Goal: Information Seeking & Learning: Check status

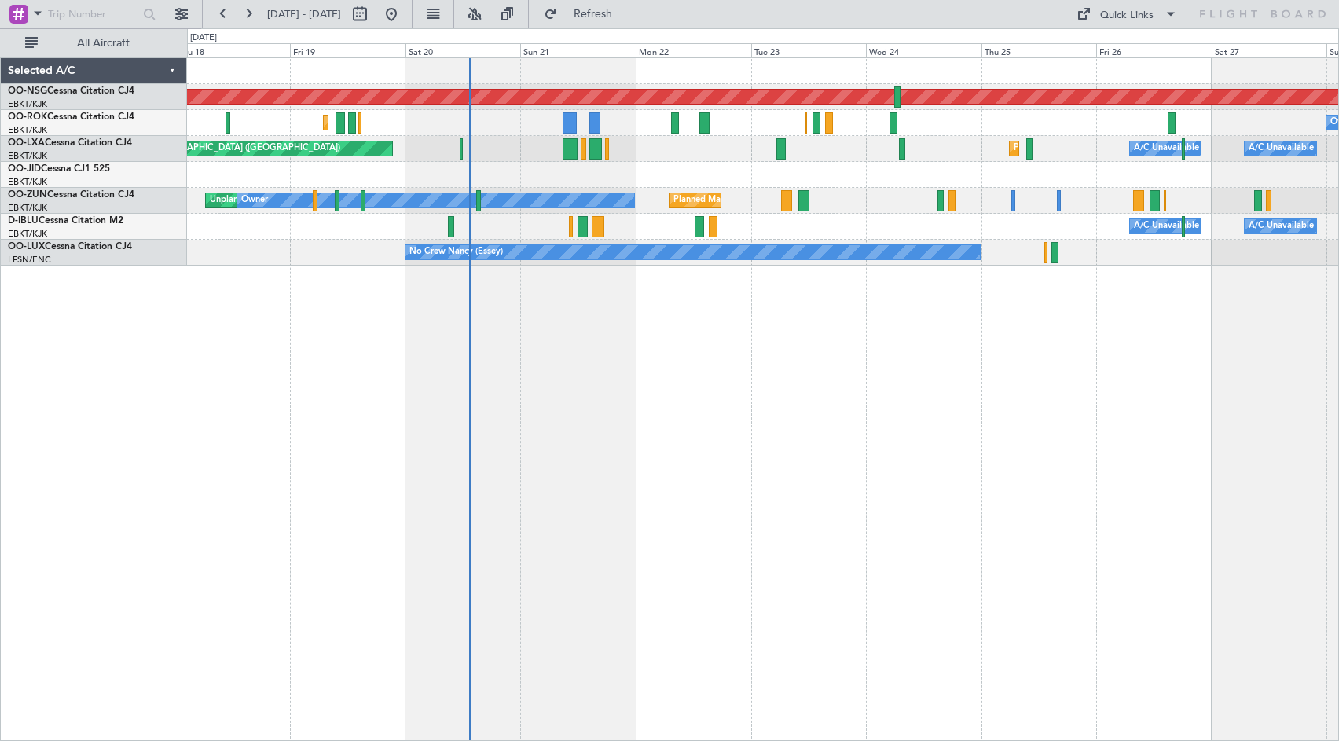
click at [801, 165] on div "Planned Maint [GEOGRAPHIC_DATA] ([GEOGRAPHIC_DATA]) Planned Maint [GEOGRAPHIC_D…" at bounding box center [762, 161] width 1151 height 207
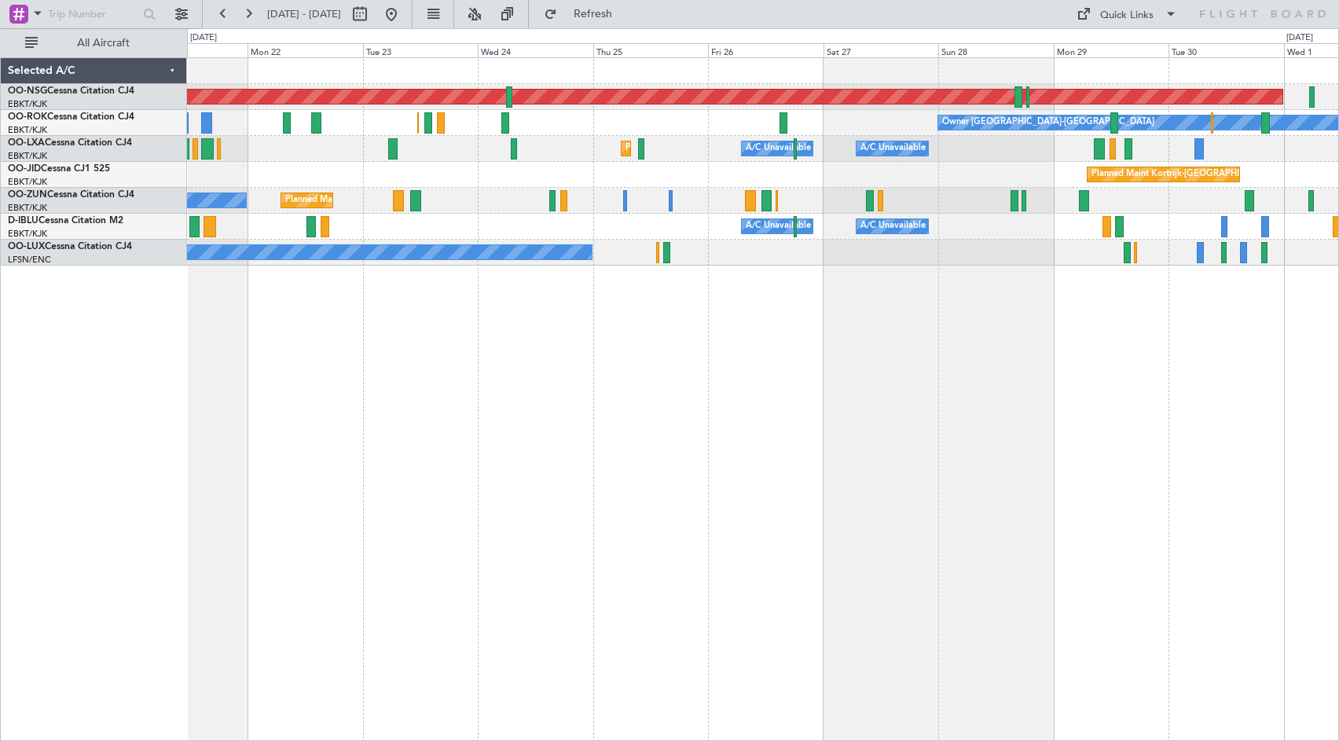
click at [846, 121] on div "Owner [GEOGRAPHIC_DATA]-[GEOGRAPHIC_DATA] Planned Maint [GEOGRAPHIC_DATA]-[GEOG…" at bounding box center [762, 123] width 1151 height 26
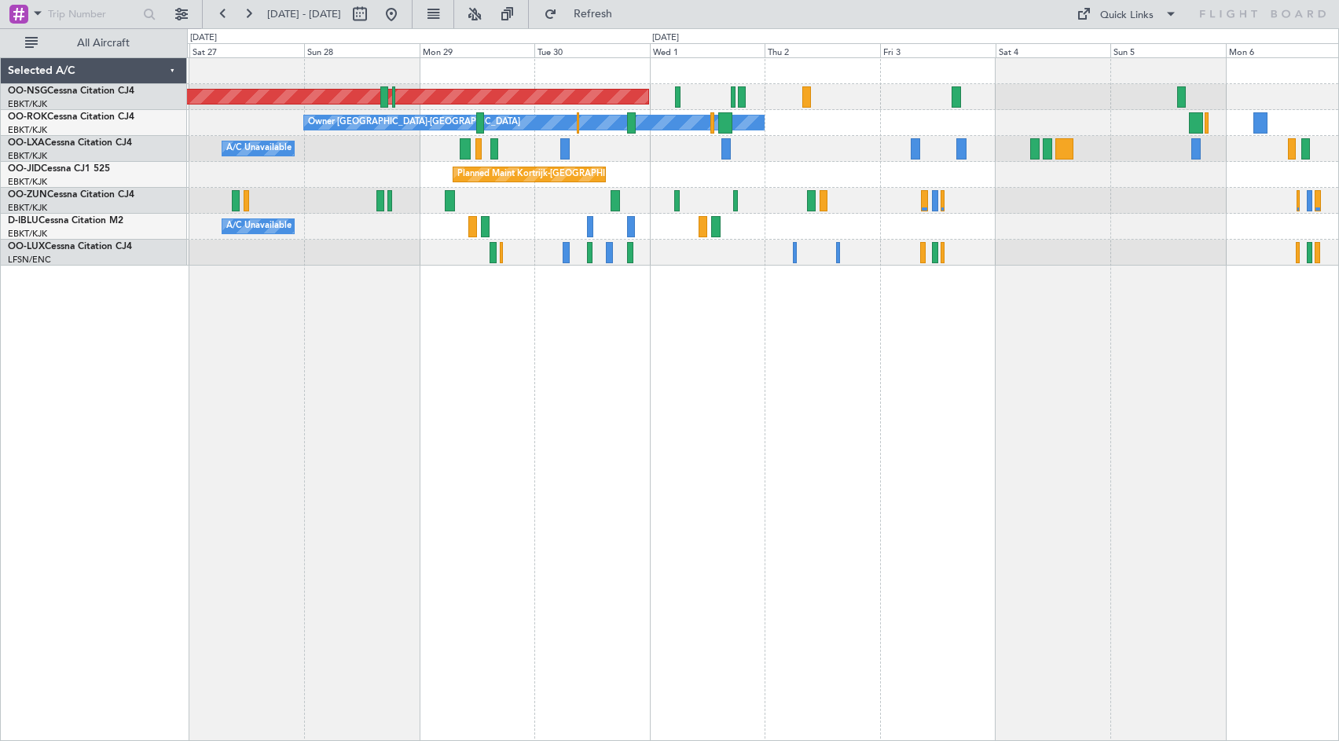
click at [365, 283] on div "Planned Maint [GEOGRAPHIC_DATA] ([GEOGRAPHIC_DATA]) Owner [GEOGRAPHIC_DATA]-[GE…" at bounding box center [763, 398] width 1152 height 683
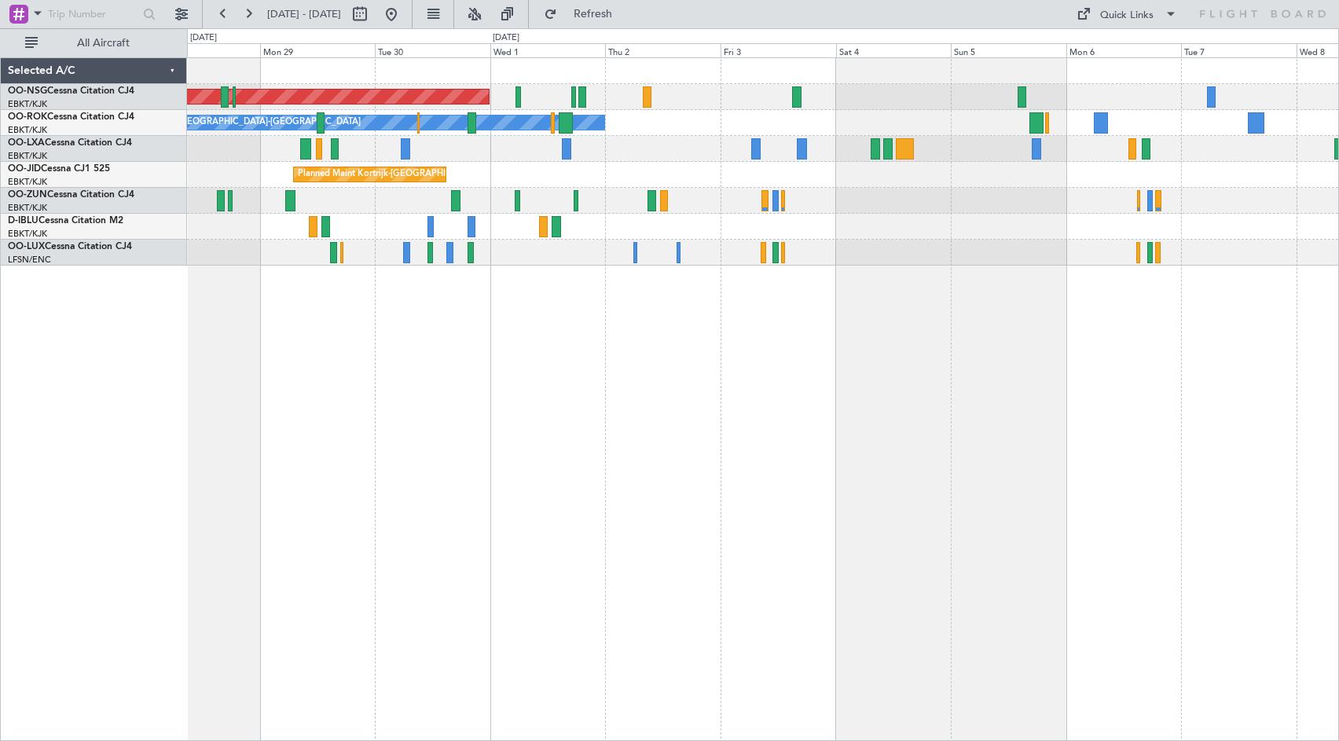
click at [927, 201] on div "Planned Maint [GEOGRAPHIC_DATA] ([GEOGRAPHIC_DATA]) Owner [GEOGRAPHIC_DATA]-[GE…" at bounding box center [762, 161] width 1151 height 207
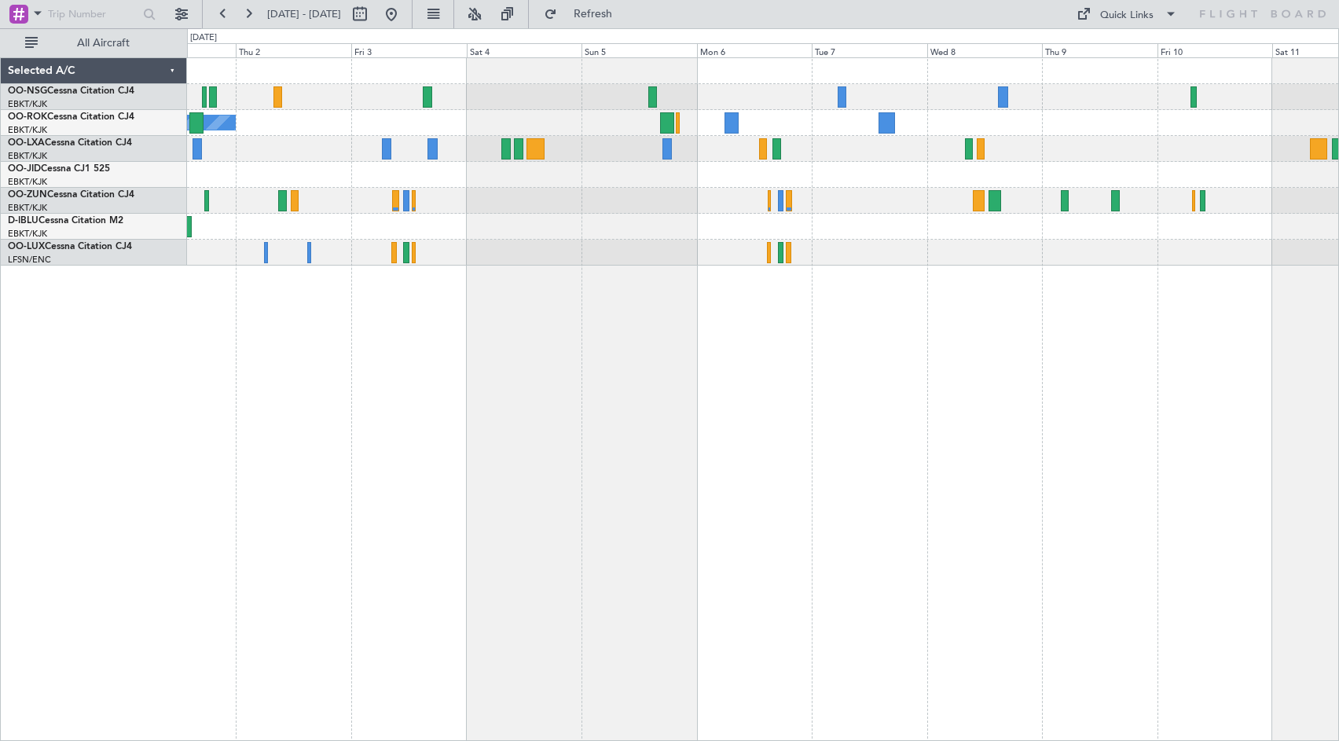
click at [903, 89] on div "Planned Maint [GEOGRAPHIC_DATA] ([GEOGRAPHIC_DATA])" at bounding box center [762, 97] width 1151 height 26
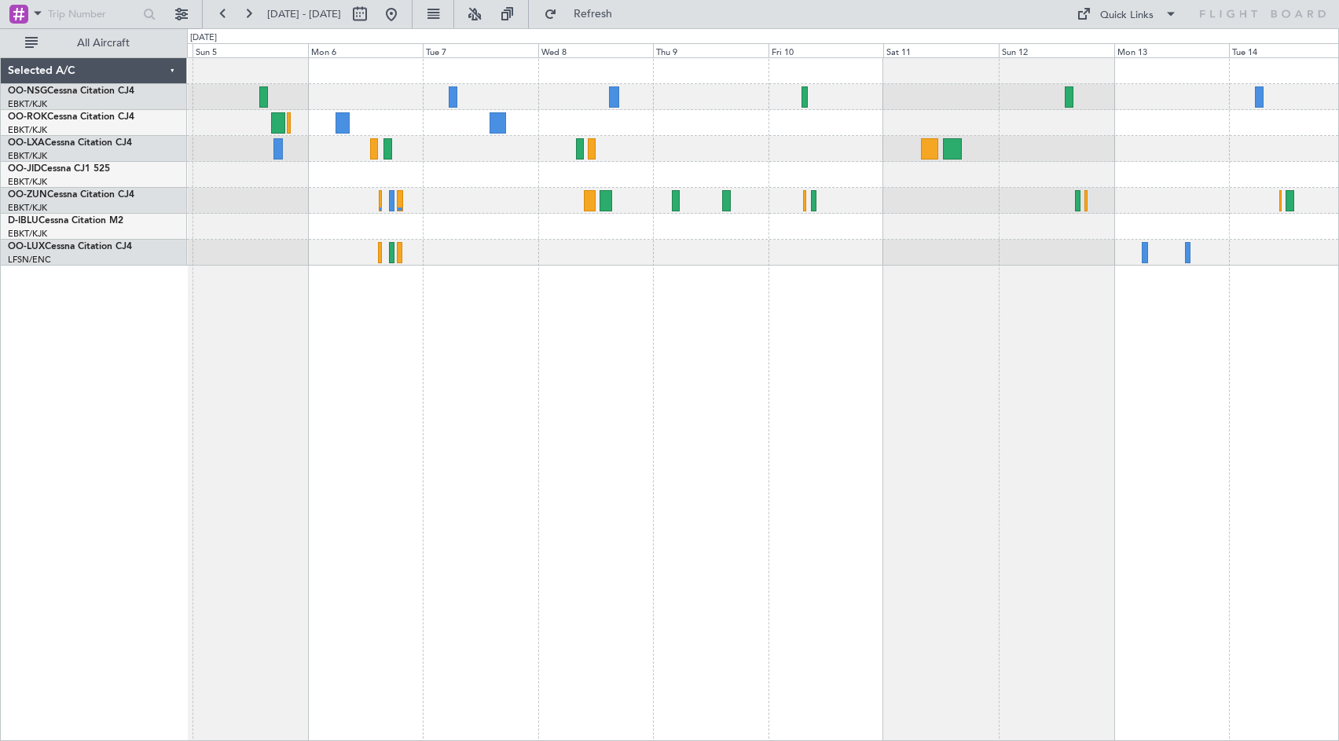
click at [895, 154] on div at bounding box center [762, 149] width 1151 height 26
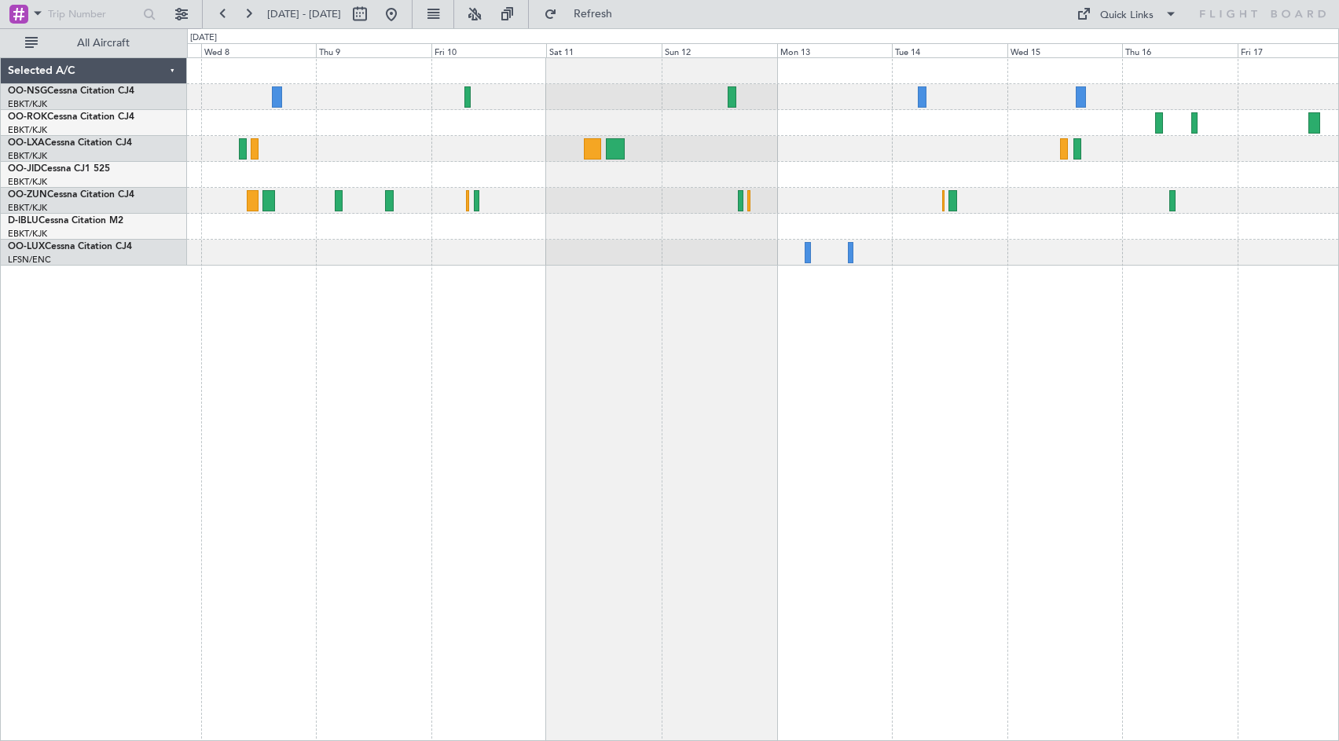
click at [798, 124] on div at bounding box center [762, 123] width 1151 height 26
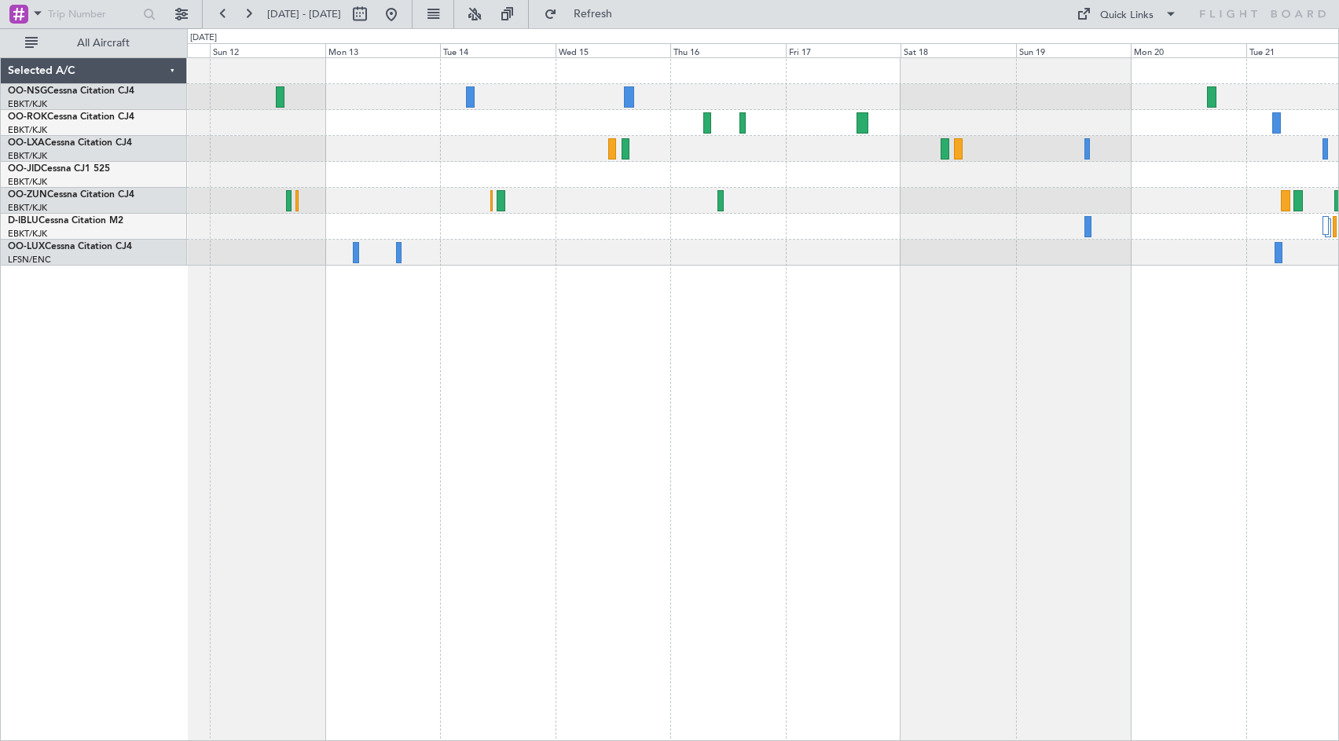
click at [786, 152] on div at bounding box center [762, 161] width 1151 height 207
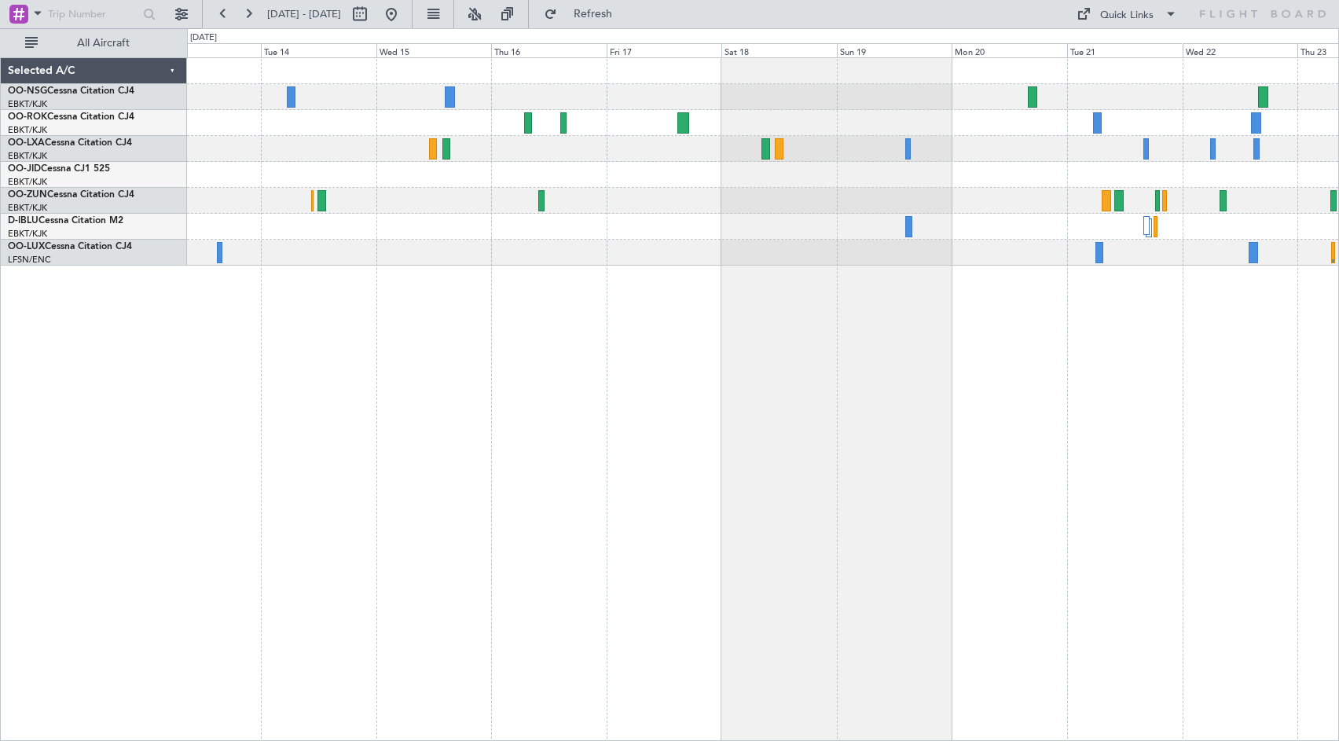
click at [748, 160] on div at bounding box center [762, 149] width 1151 height 26
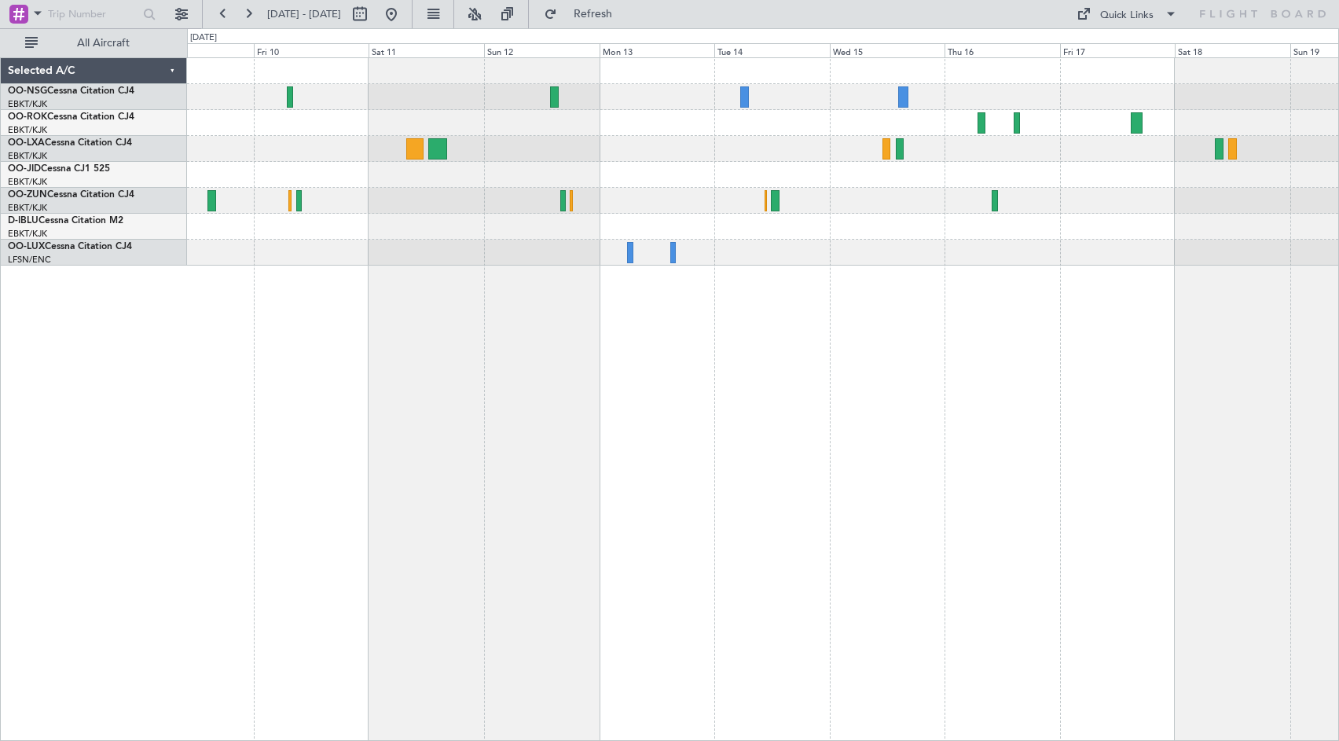
click at [966, 322] on div at bounding box center [763, 398] width 1152 height 683
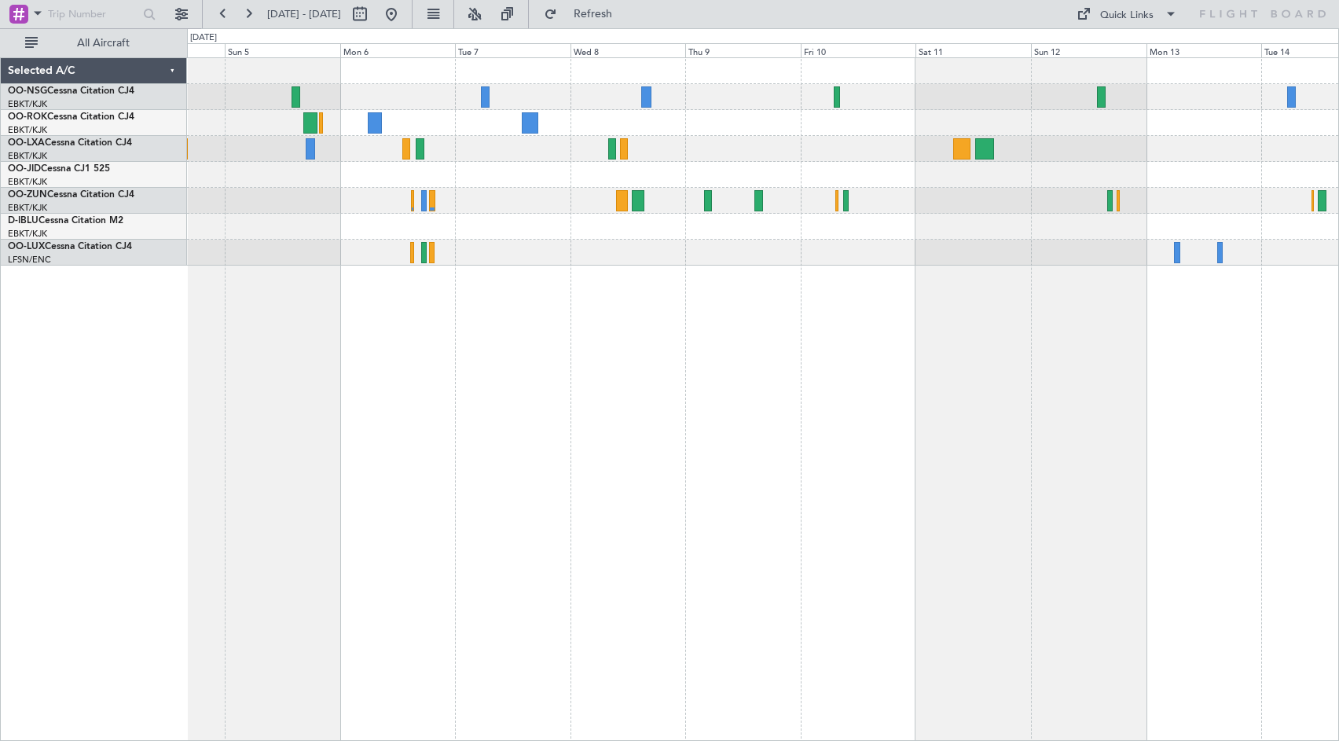
click at [1028, 202] on div at bounding box center [762, 201] width 1151 height 26
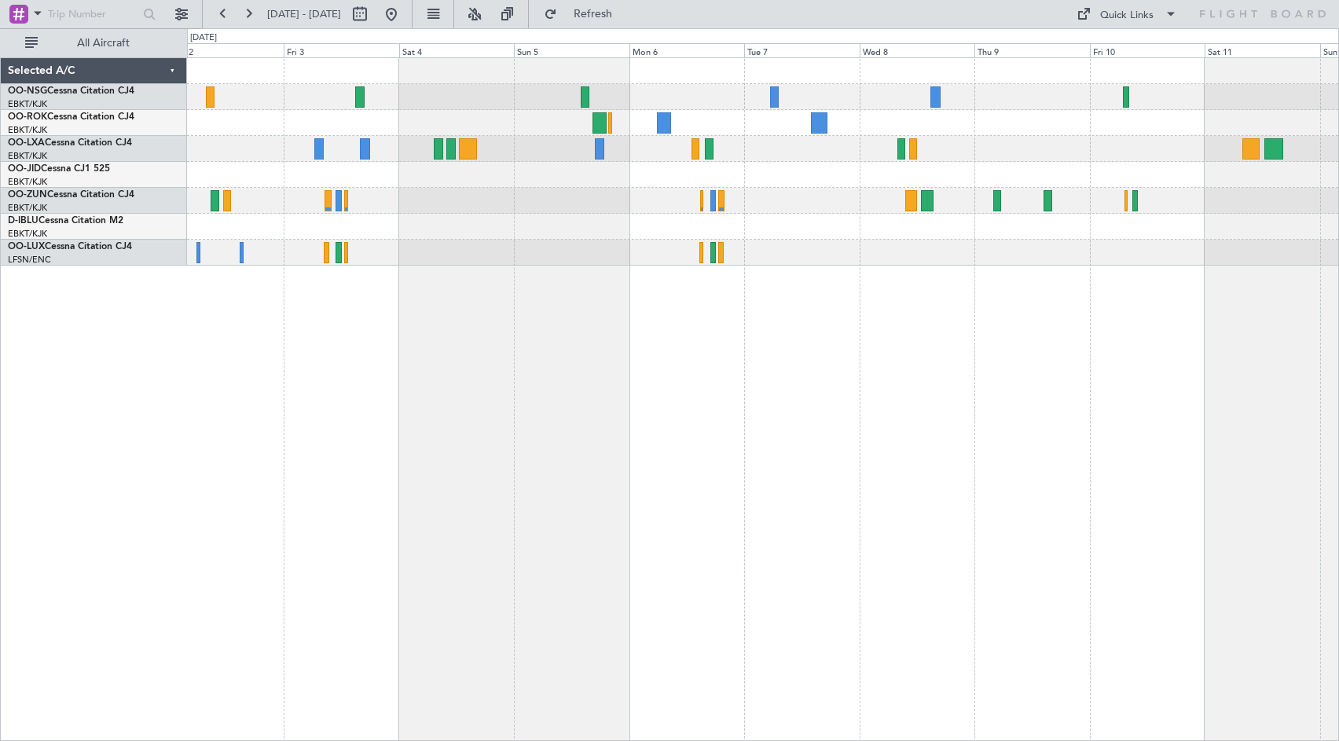
click at [969, 249] on div at bounding box center [762, 253] width 1151 height 26
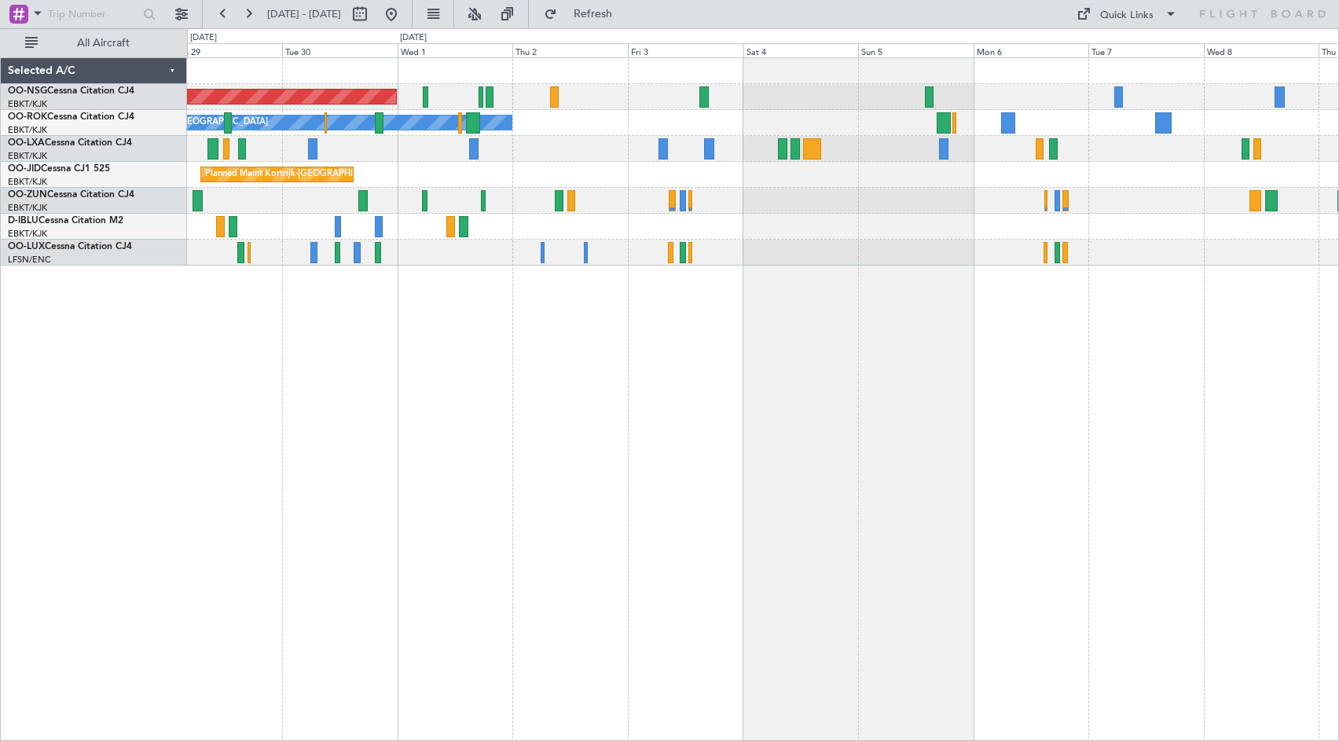
click at [948, 378] on div "Planned Maint [GEOGRAPHIC_DATA] ([GEOGRAPHIC_DATA]) Owner [GEOGRAPHIC_DATA]-[GE…" at bounding box center [763, 398] width 1152 height 683
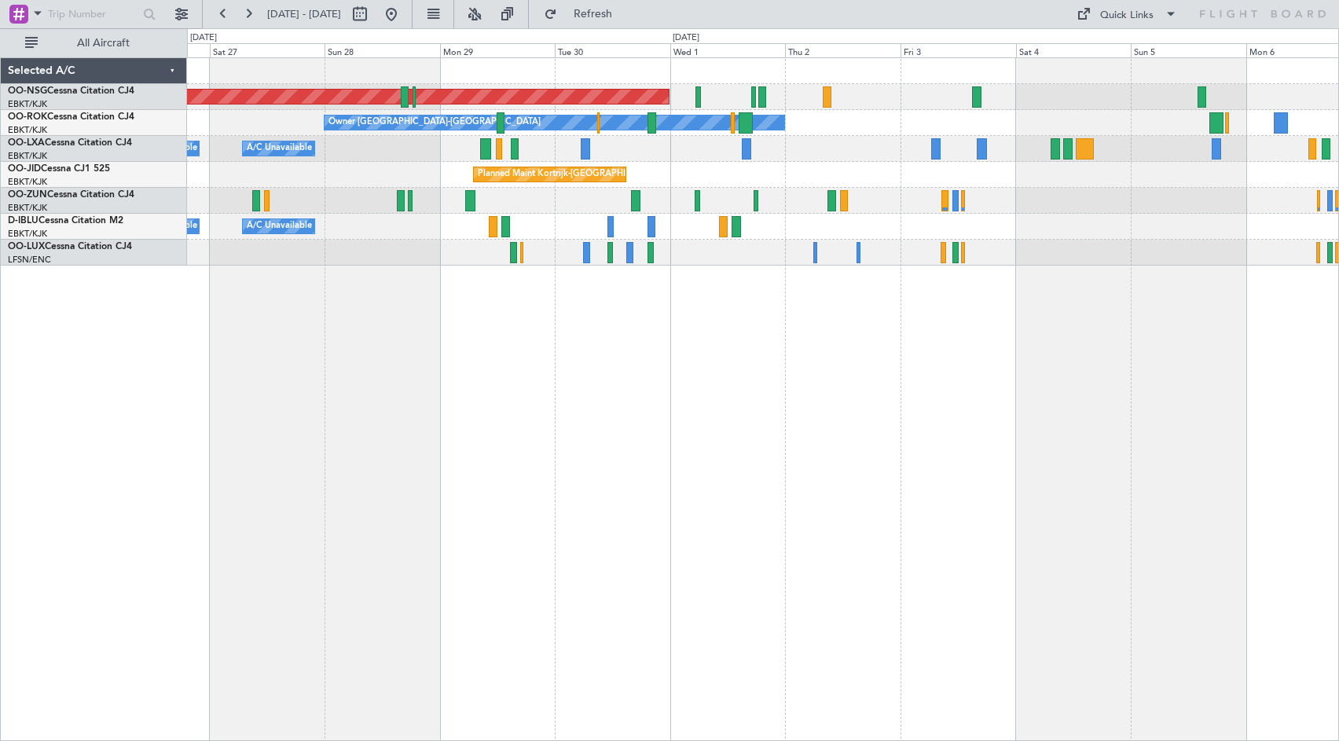
click at [801, 184] on div "Planned Maint Kortrijk-[GEOGRAPHIC_DATA]" at bounding box center [762, 175] width 1151 height 26
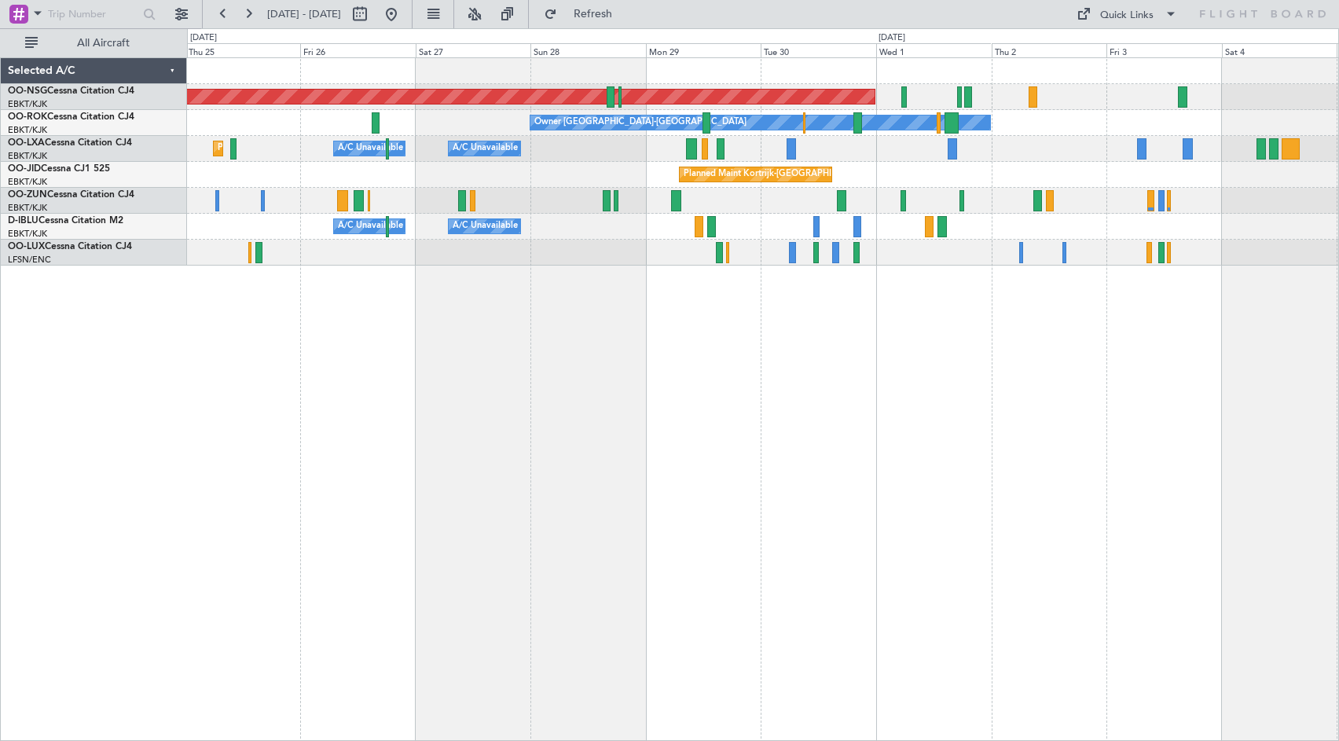
click at [713, 436] on div "Planned Maint [GEOGRAPHIC_DATA] ([GEOGRAPHIC_DATA]) Owner [GEOGRAPHIC_DATA]-[GE…" at bounding box center [763, 398] width 1152 height 683
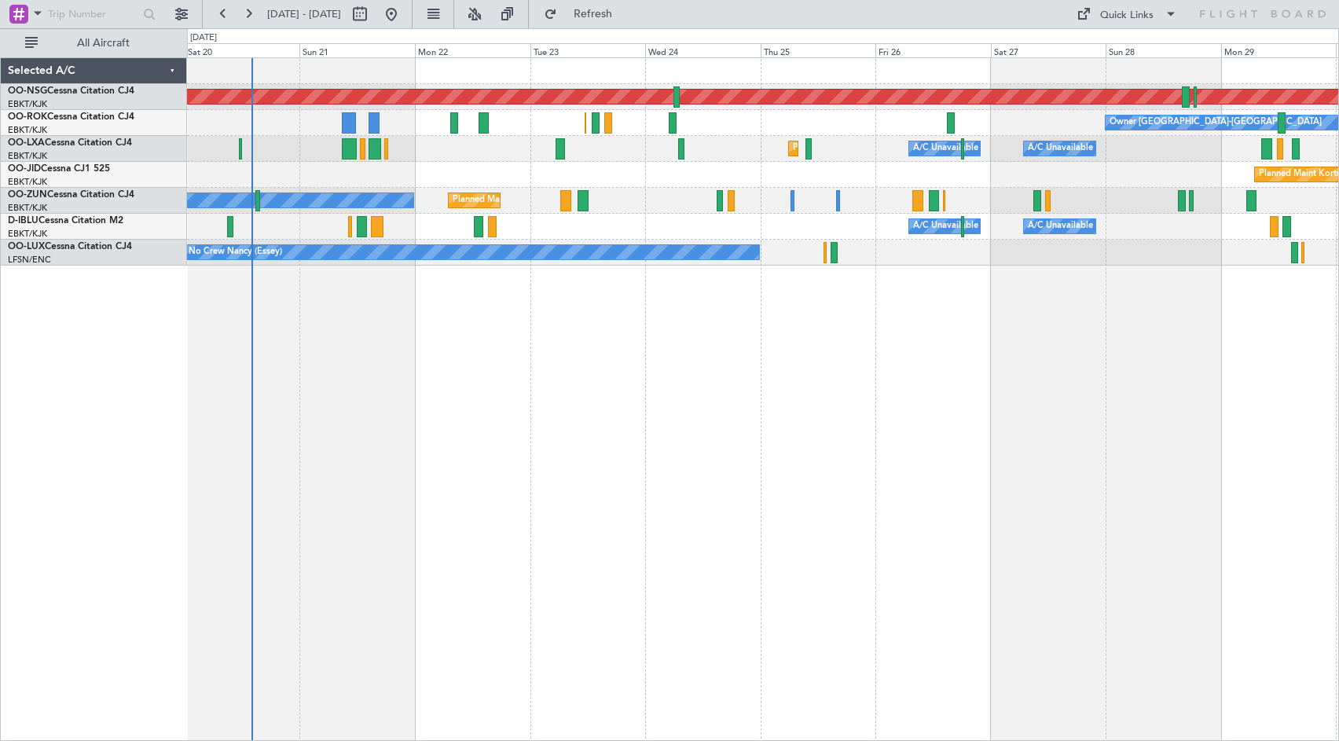
click at [1080, 421] on div "Planned Maint [GEOGRAPHIC_DATA] ([GEOGRAPHIC_DATA]) Owner [GEOGRAPHIC_DATA]-[GE…" at bounding box center [763, 398] width 1152 height 683
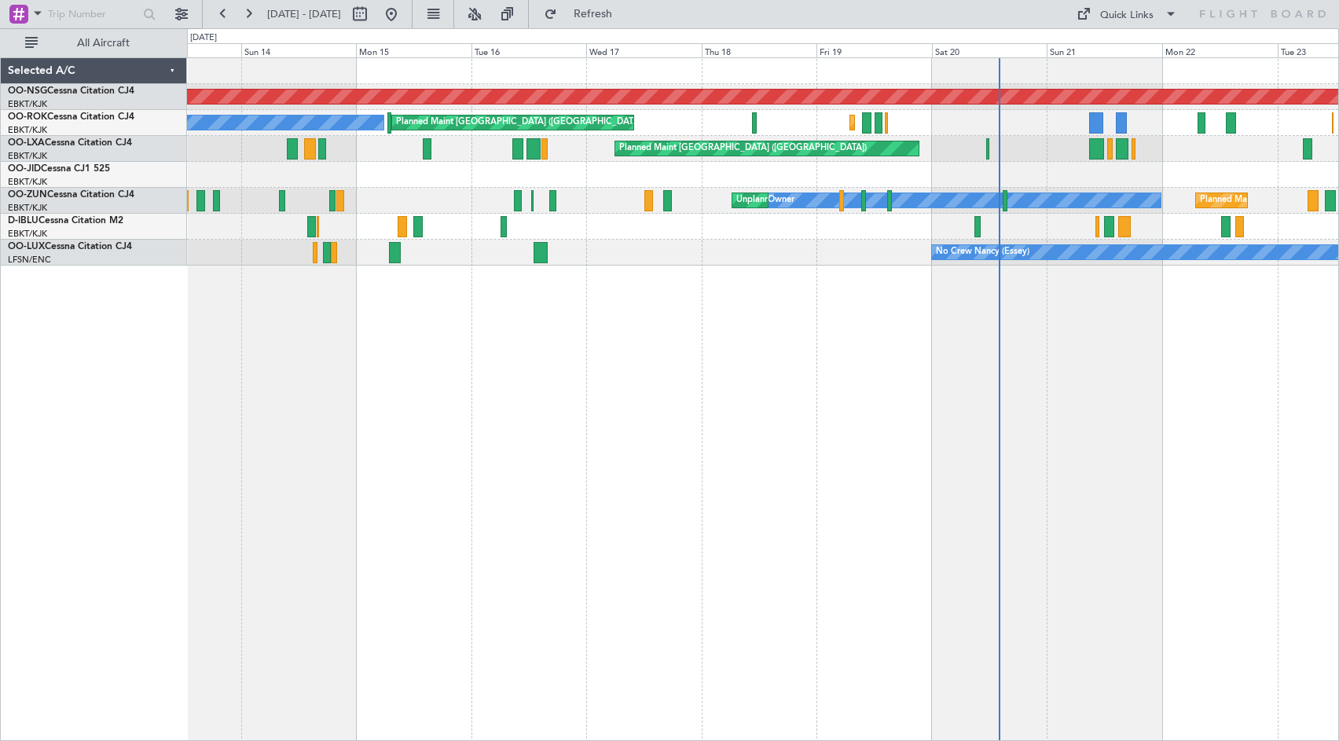
click at [1255, 438] on div "Planned Maint [GEOGRAPHIC_DATA] ([GEOGRAPHIC_DATA]) Planned Maint [GEOGRAPHIC_D…" at bounding box center [763, 398] width 1152 height 683
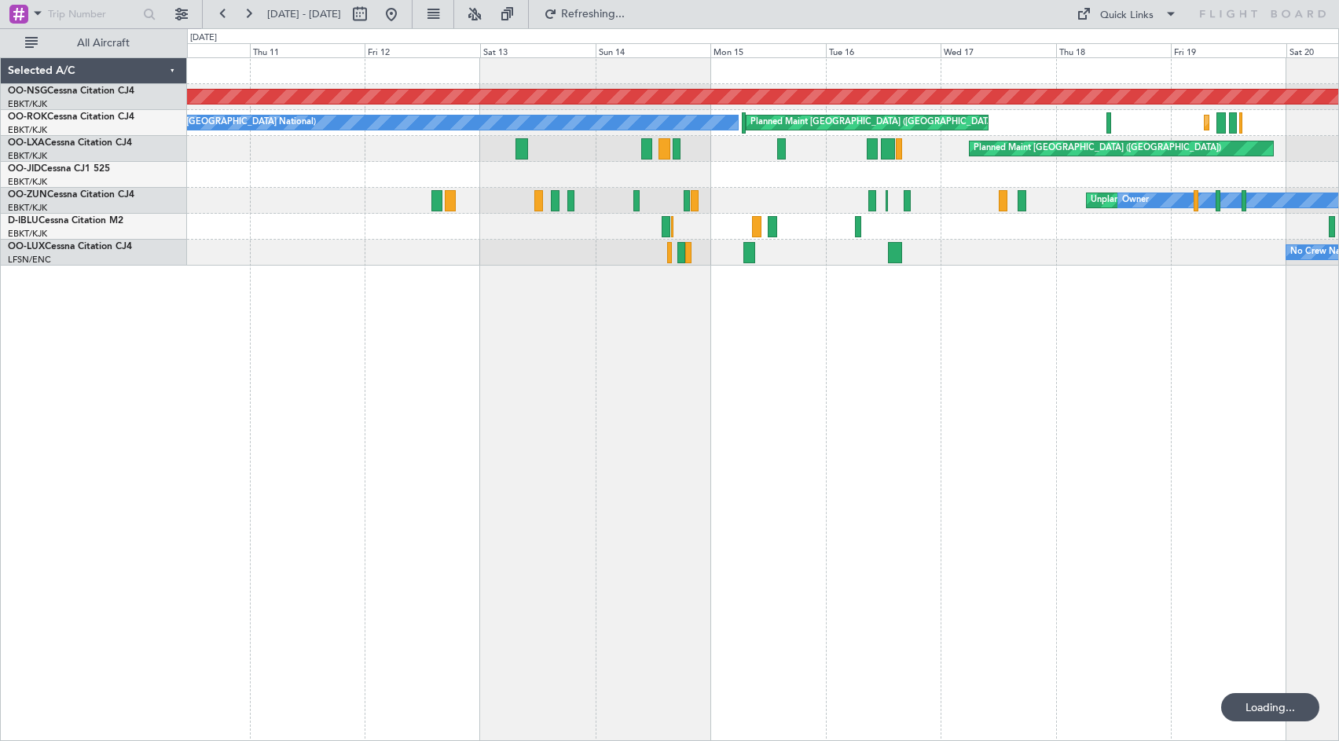
click at [1163, 443] on div "Planned Maint [GEOGRAPHIC_DATA] ([GEOGRAPHIC_DATA]) Planned Maint [GEOGRAPHIC_D…" at bounding box center [763, 398] width 1152 height 683
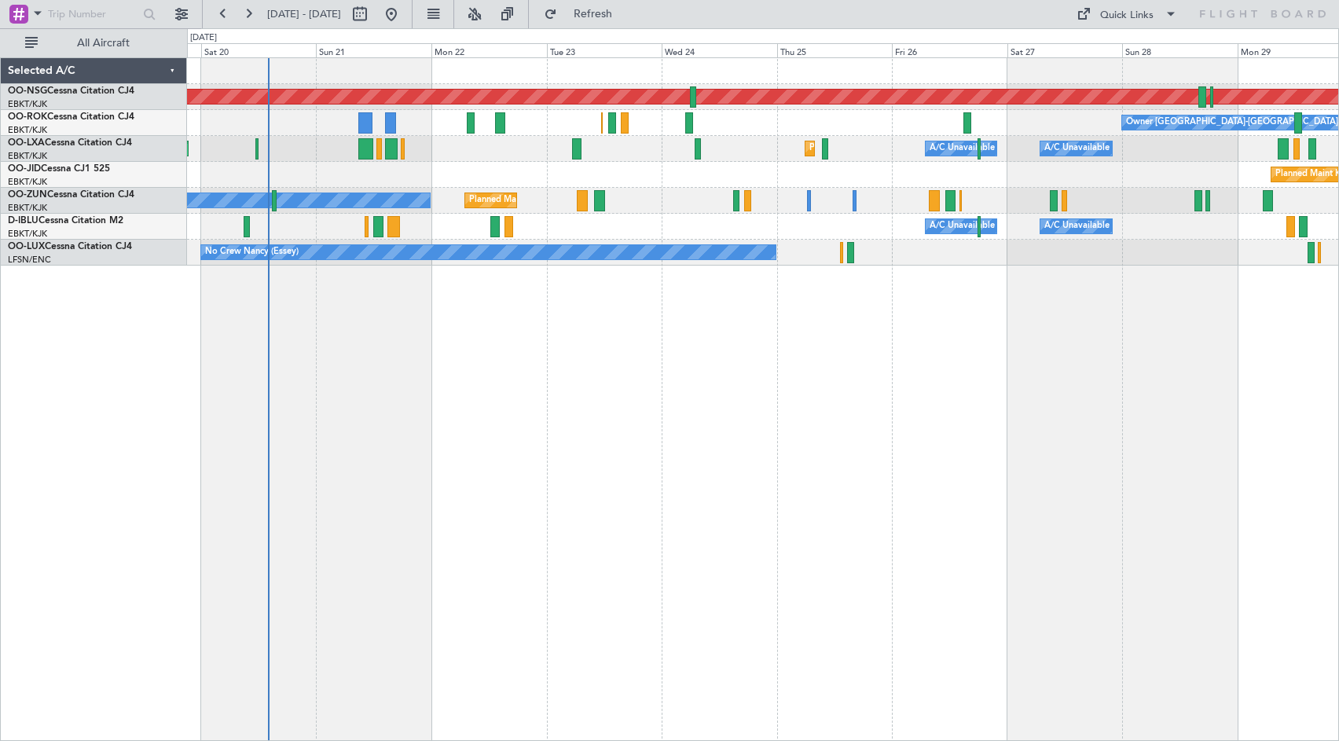
click at [1028, 181] on div "Planned Maint Kortrijk-[GEOGRAPHIC_DATA]" at bounding box center [762, 175] width 1151 height 26
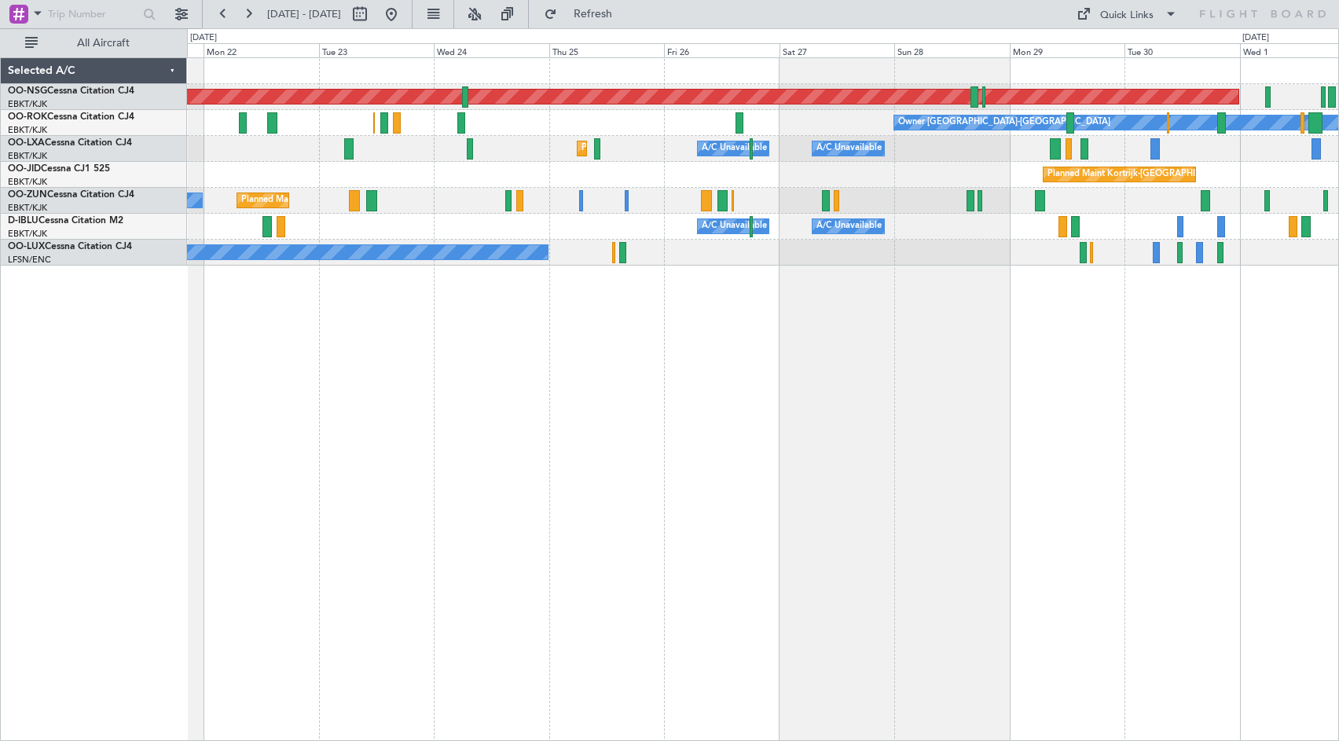
click at [977, 192] on div "Planned Maint [GEOGRAPHIC_DATA] ([GEOGRAPHIC_DATA]) Owner [GEOGRAPHIC_DATA]-[GE…" at bounding box center [762, 161] width 1151 height 207
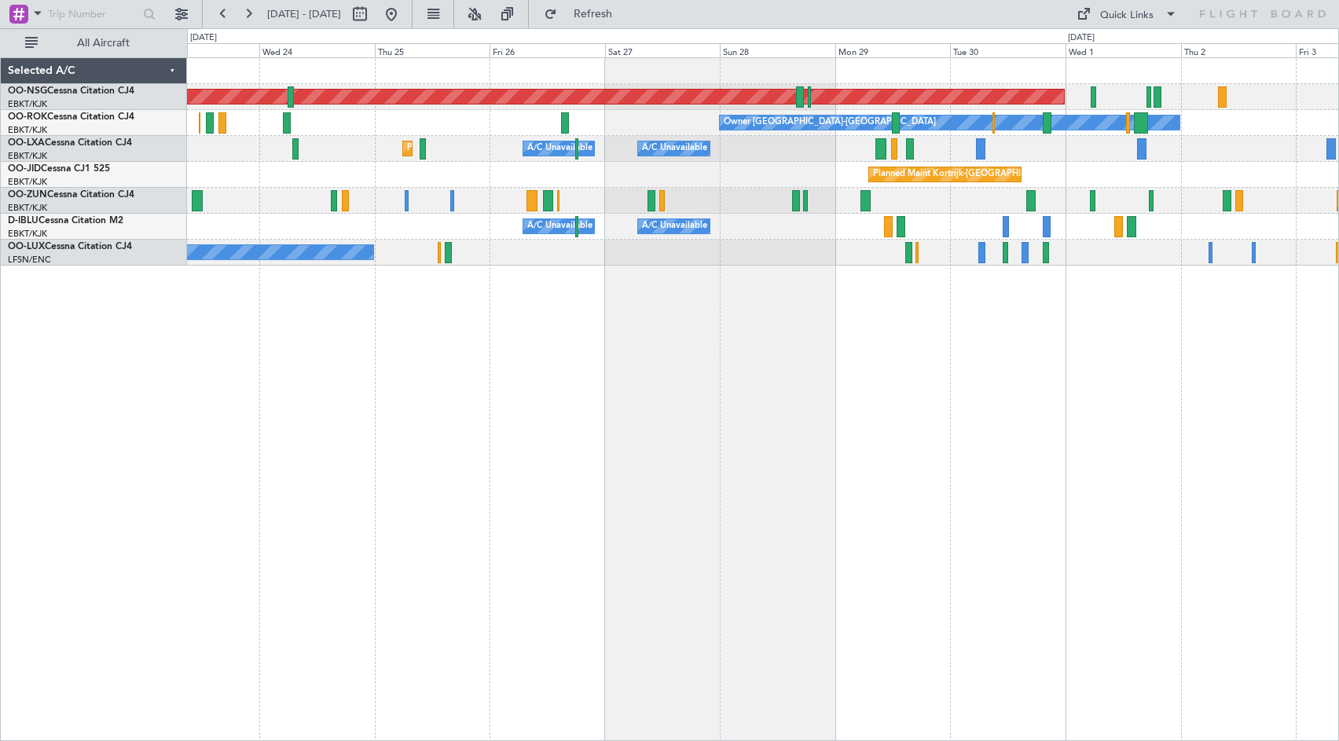
click at [1105, 178] on div "Planned Maint Kortrijk-[GEOGRAPHIC_DATA]" at bounding box center [762, 175] width 1151 height 26
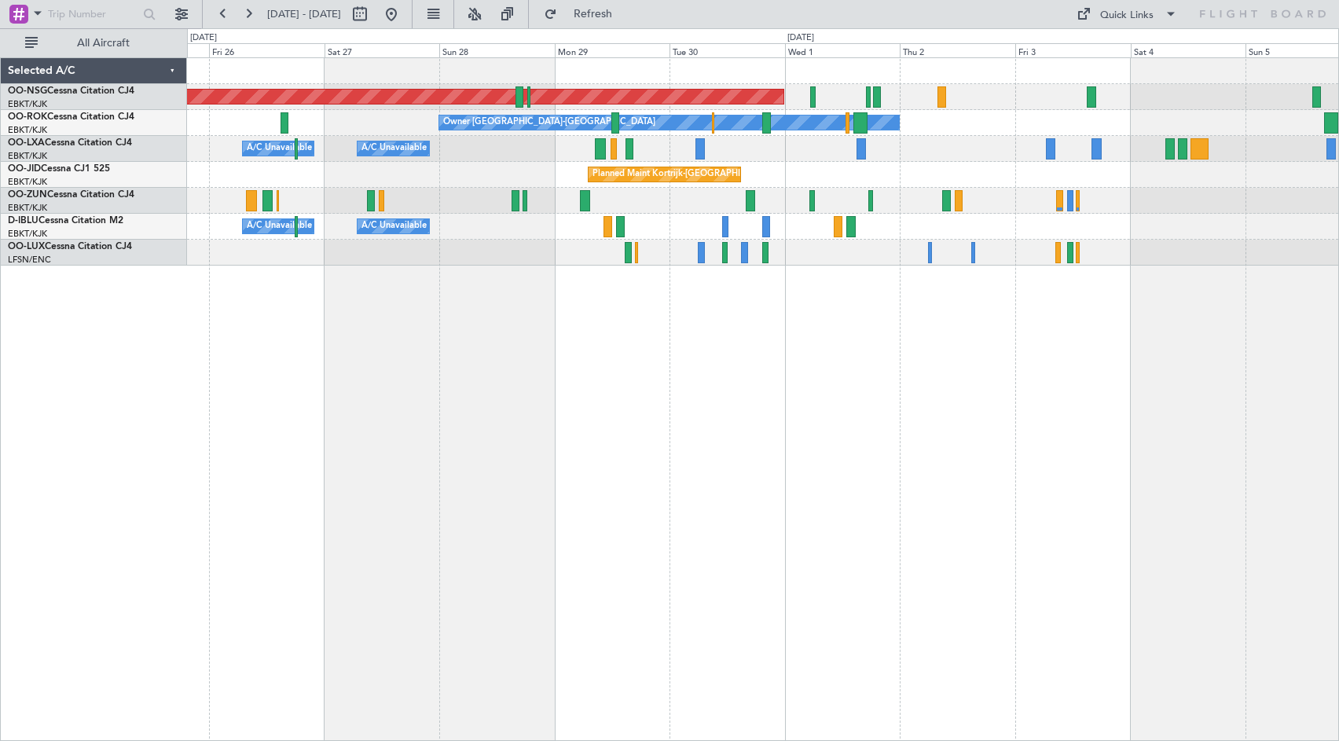
click at [975, 142] on div "Planned Maint [GEOGRAPHIC_DATA] ([GEOGRAPHIC_DATA]) Owner [GEOGRAPHIC_DATA]-[GE…" at bounding box center [762, 161] width 1151 height 207
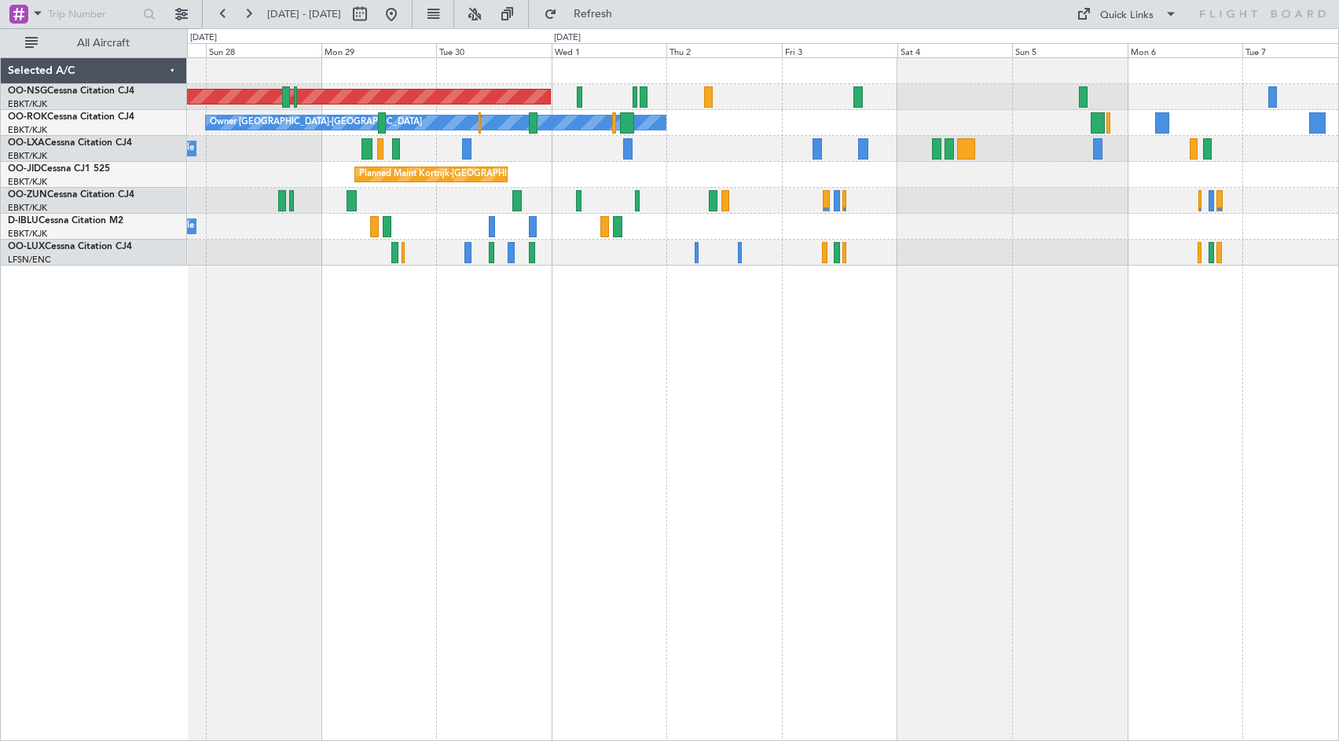
click at [885, 135] on div "Planned Maint [GEOGRAPHIC_DATA] ([GEOGRAPHIC_DATA]) Owner [GEOGRAPHIC_DATA]-[GE…" at bounding box center [762, 161] width 1151 height 207
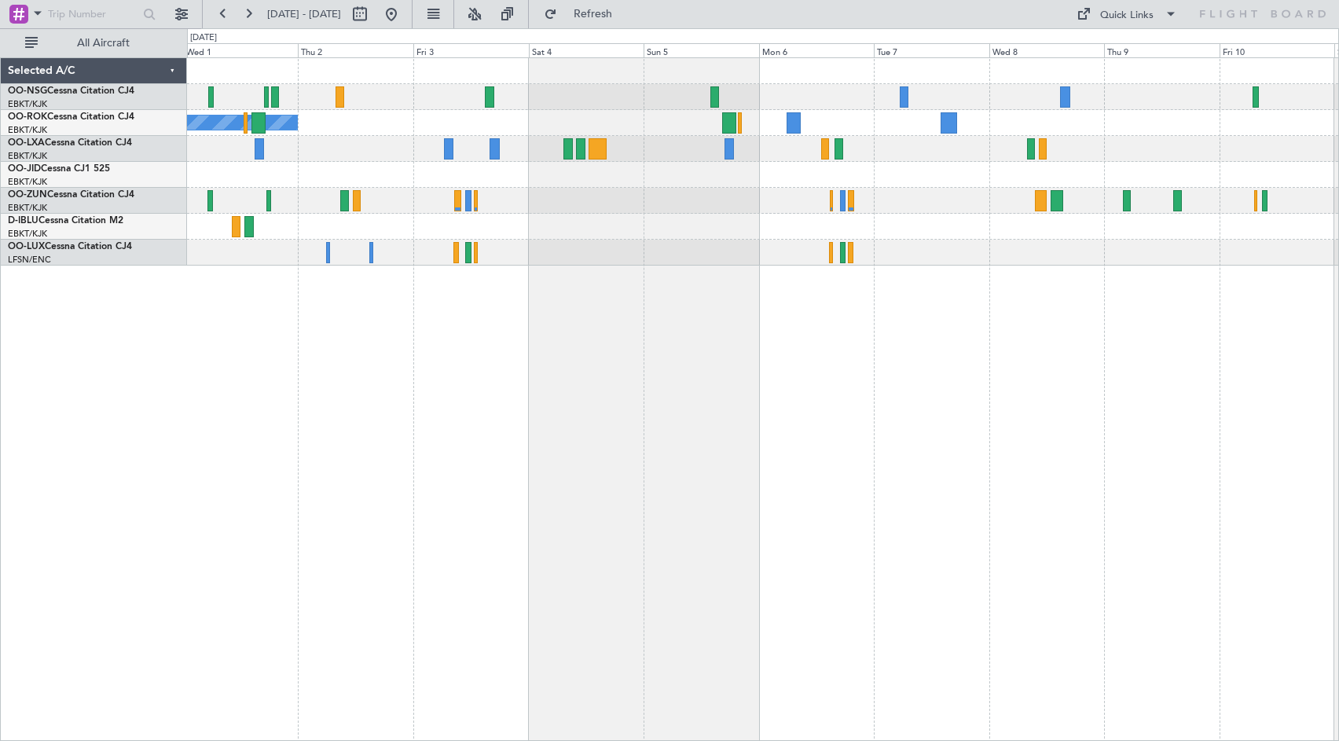
click at [815, 90] on div "Planned Maint [GEOGRAPHIC_DATA] ([GEOGRAPHIC_DATA])" at bounding box center [762, 97] width 1151 height 26
